Goal: Find contact information: Find contact information

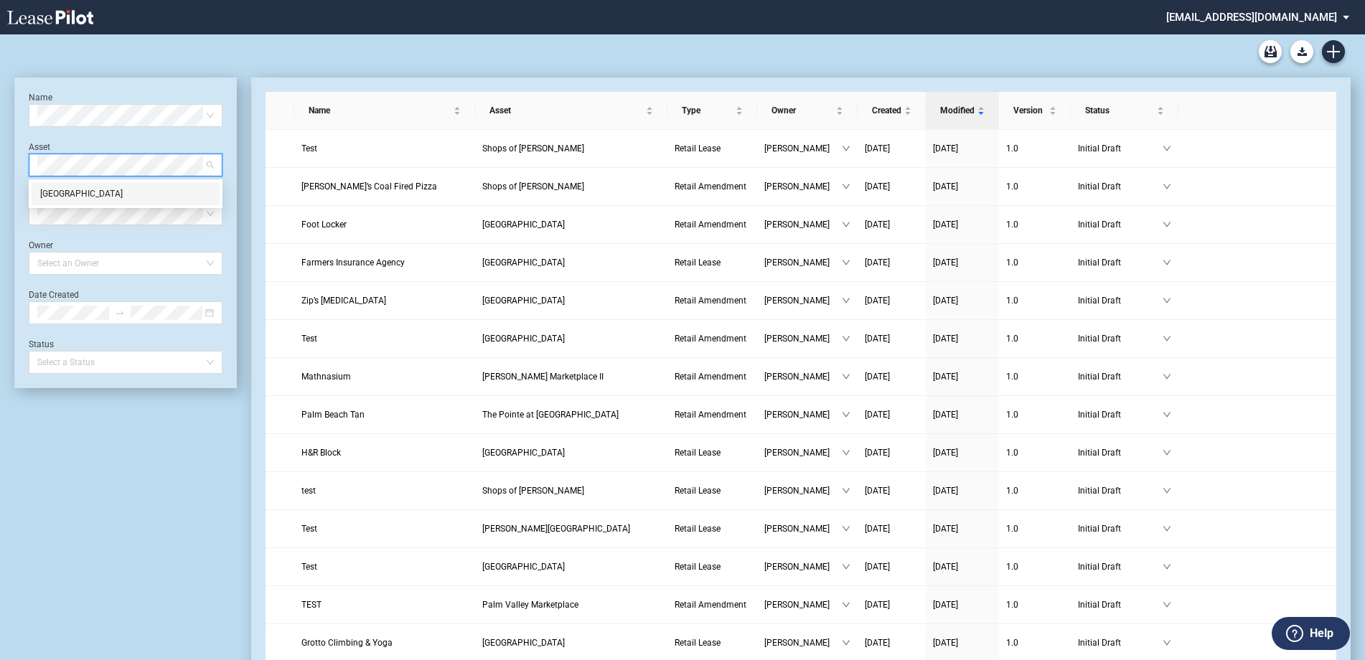
click at [110, 189] on div "[GEOGRAPHIC_DATA]" at bounding box center [125, 194] width 171 height 14
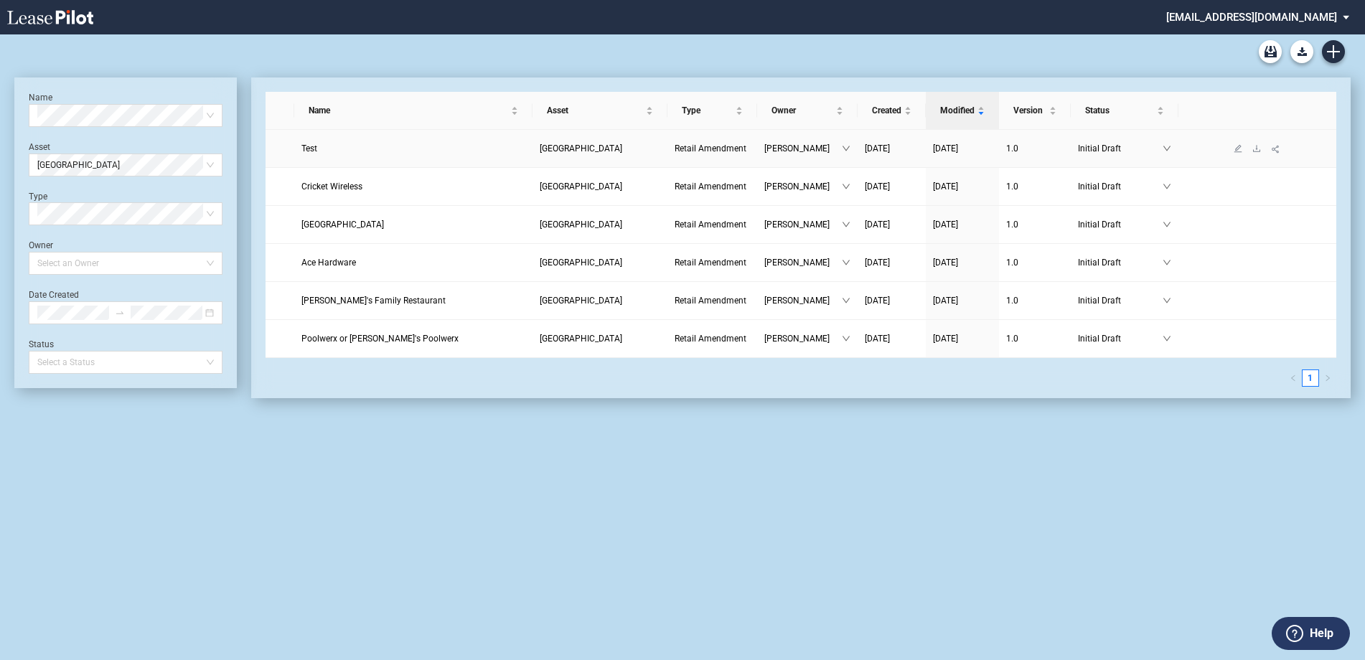
click at [315, 150] on link "Test" at bounding box center [413, 148] width 224 height 14
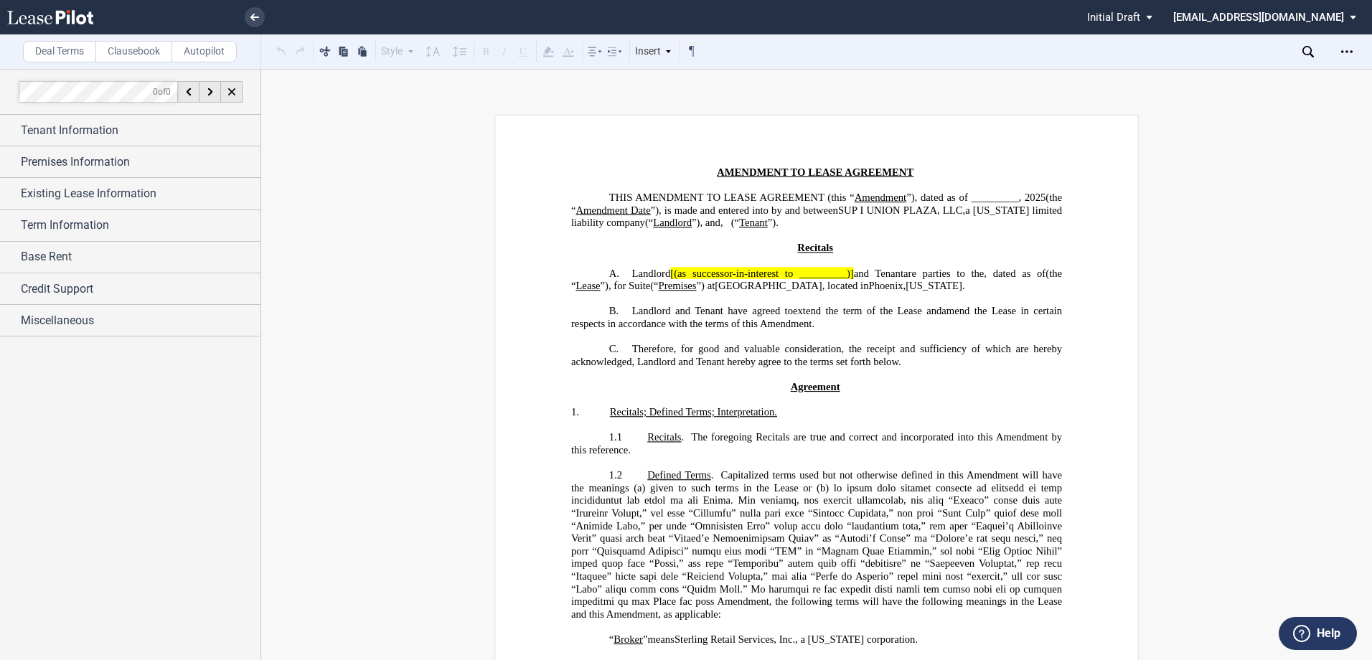
click at [1038, 427] on p "﻿" at bounding box center [816, 425] width 491 height 13
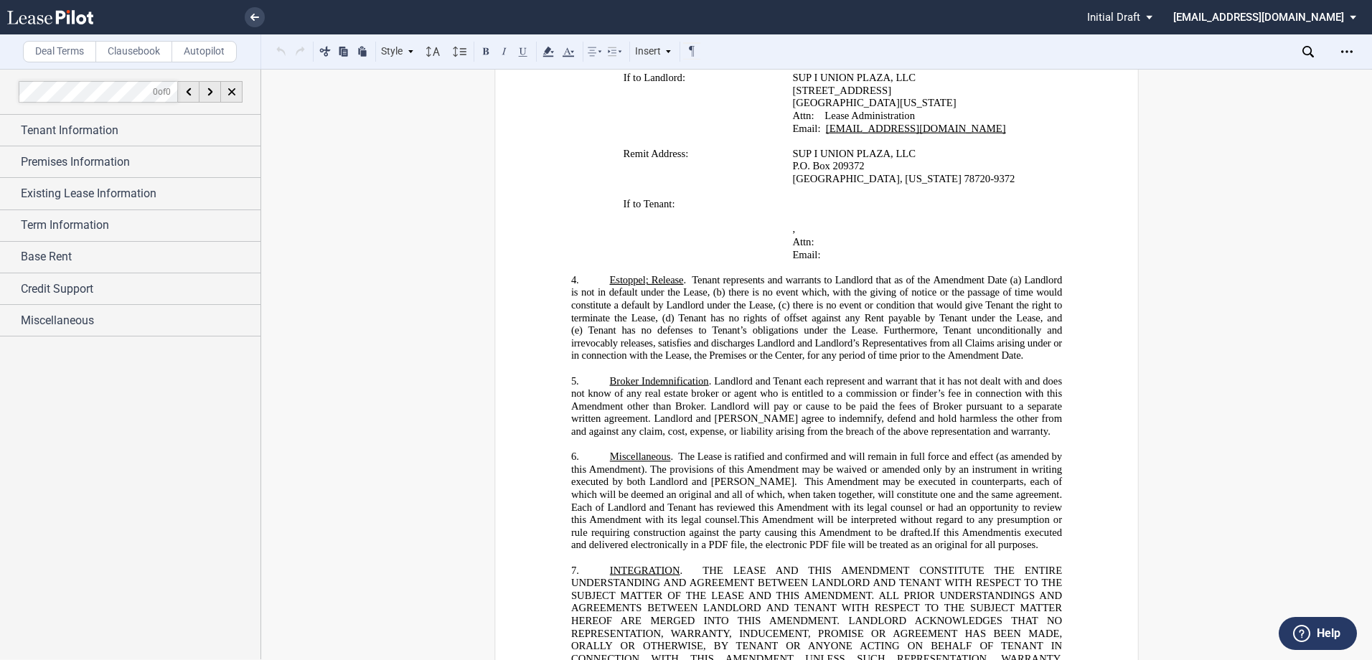
scroll to position [861, 0]
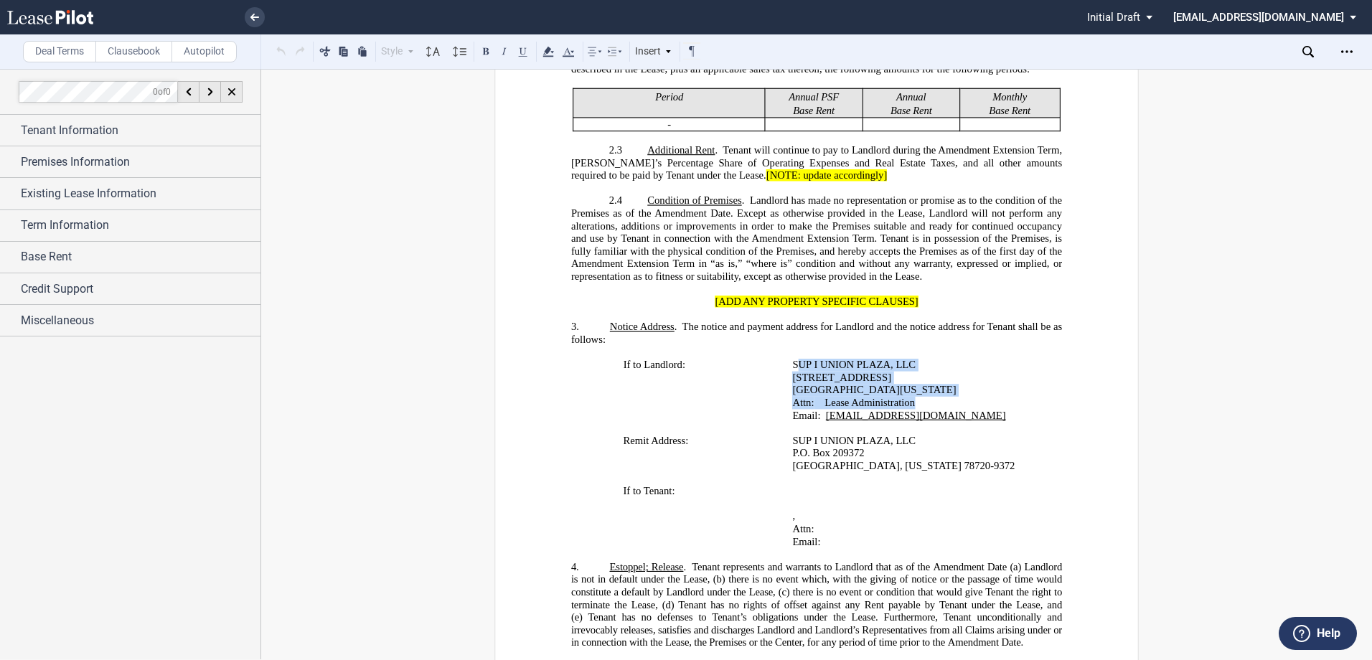
drag, startPoint x: 792, startPoint y: 386, endPoint x: 922, endPoint y: 428, distance: 136.4
click at [922, 428] on td "SUP I UNION PLAZA, LLC 302 Datura Street, Suite 100 West Palm Beach, Florida 33…" at bounding box center [912, 397] width 253 height 76
drag, startPoint x: 922, startPoint y: 428, endPoint x: 781, endPoint y: 410, distance: 142.5
click at [778, 415] on td "If to Landlord:" at bounding box center [686, 397] width 202 height 76
click at [787, 390] on td "SUP I UNION PLAZA, LLC 302 Datura Street, Suite 100 West Palm Beach, Florida 33…" at bounding box center [912, 397] width 253 height 76
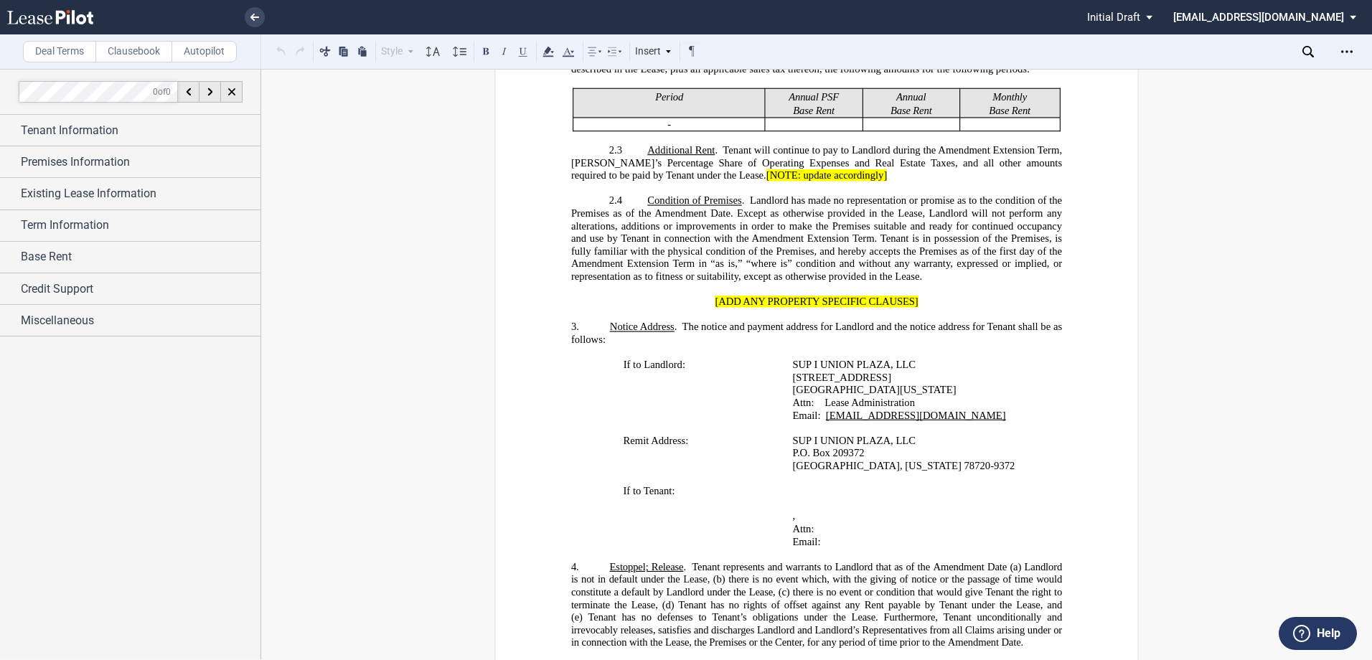
drag, startPoint x: 789, startPoint y: 400, endPoint x: 919, endPoint y: 407, distance: 130.0
click at [919, 385] on p "302 Datura Street, Suite 100" at bounding box center [913, 378] width 243 height 13
drag, startPoint x: 823, startPoint y: 441, endPoint x: 1015, endPoint y: 442, distance: 191.6
click at [1006, 422] on span "leaseadministration@sterlingorganization.com" at bounding box center [916, 416] width 180 height 12
